Goal: Navigation & Orientation: Find specific page/section

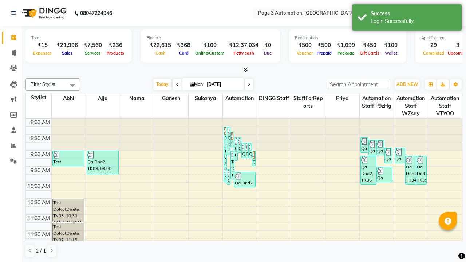
click at [454, 13] on icon at bounding box center [453, 13] width 5 height 5
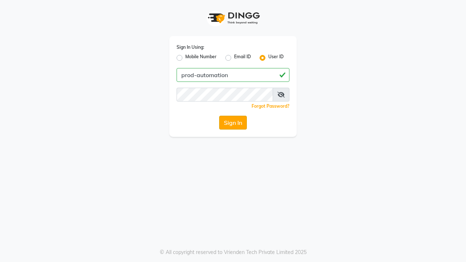
click at [233, 123] on button "Sign In" at bounding box center [233, 123] width 28 height 14
